Goal: Navigation & Orientation: Find specific page/section

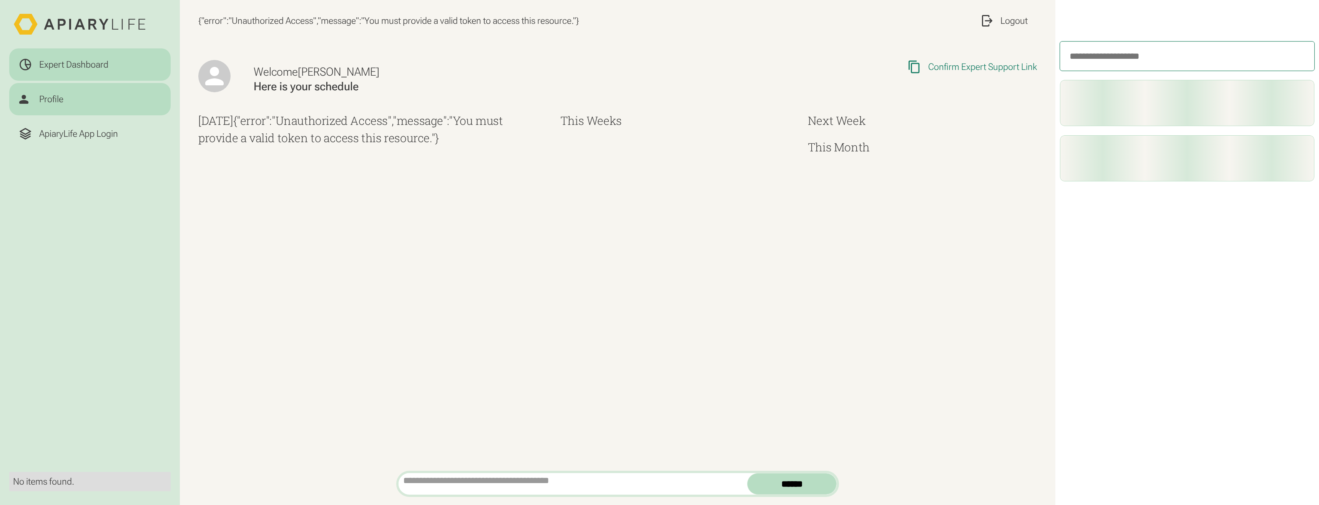
click at [57, 101] on div "Profile" at bounding box center [51, 99] width 24 height 12
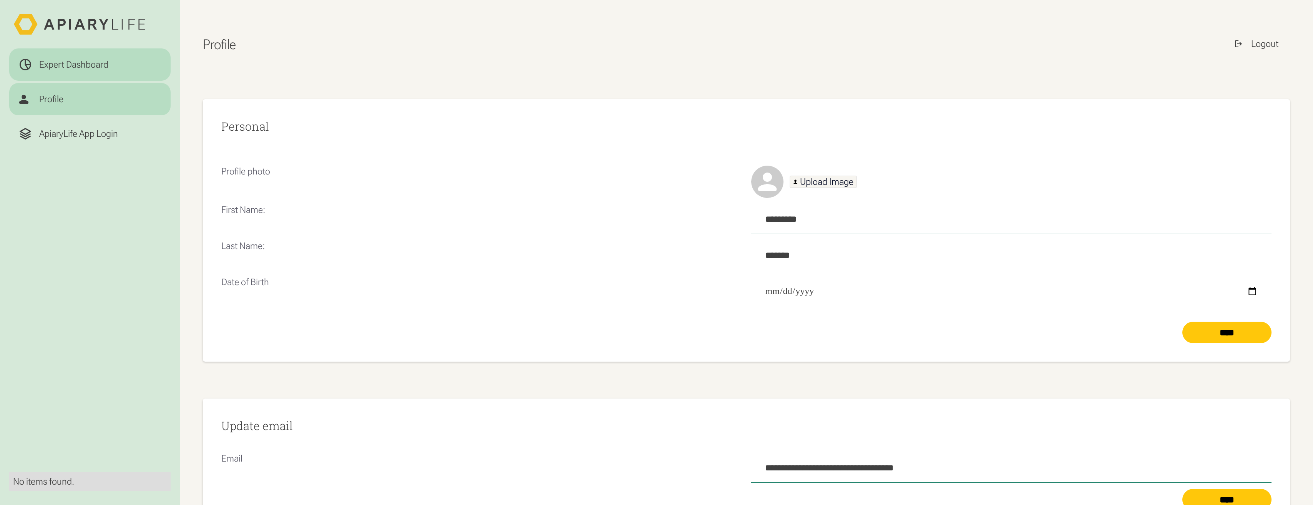
click at [61, 58] on div "Expert Dashboard" at bounding box center [89, 65] width 143 height 14
